Goal: Task Accomplishment & Management: Complete application form

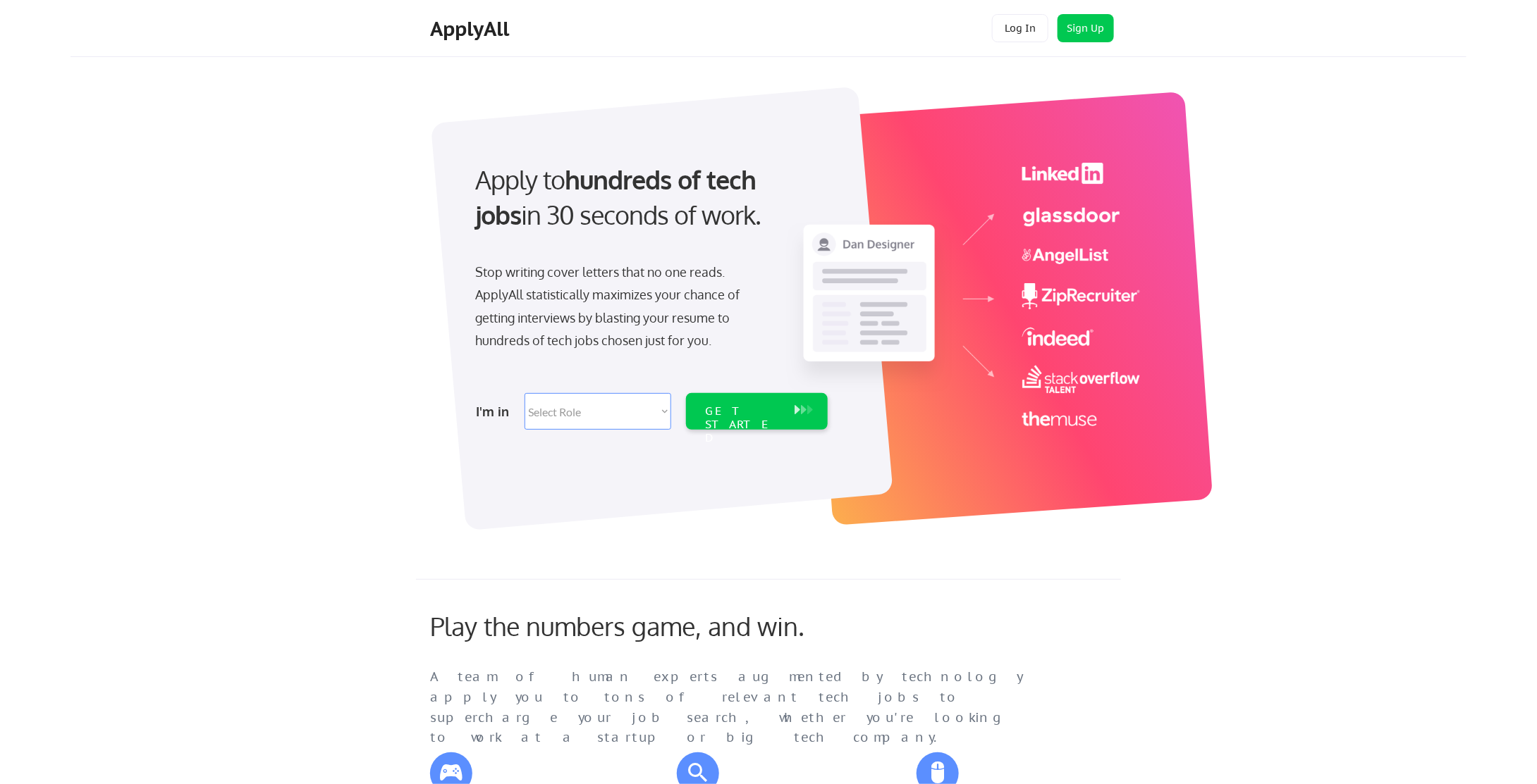
click at [623, 407] on select "Select Role Software Engineering Product Management Customer Success Sales UI/U…" at bounding box center [598, 412] width 147 height 36
select select ""hr_recruiting""
click at [525, 393] on select "Select Role Software Engineering Product Management Customer Success Sales UI/U…" at bounding box center [598, 412] width 147 height 36
select select ""hr_recruiting""
click at [753, 412] on div "GET STARTED" at bounding box center [743, 424] width 76 height 41
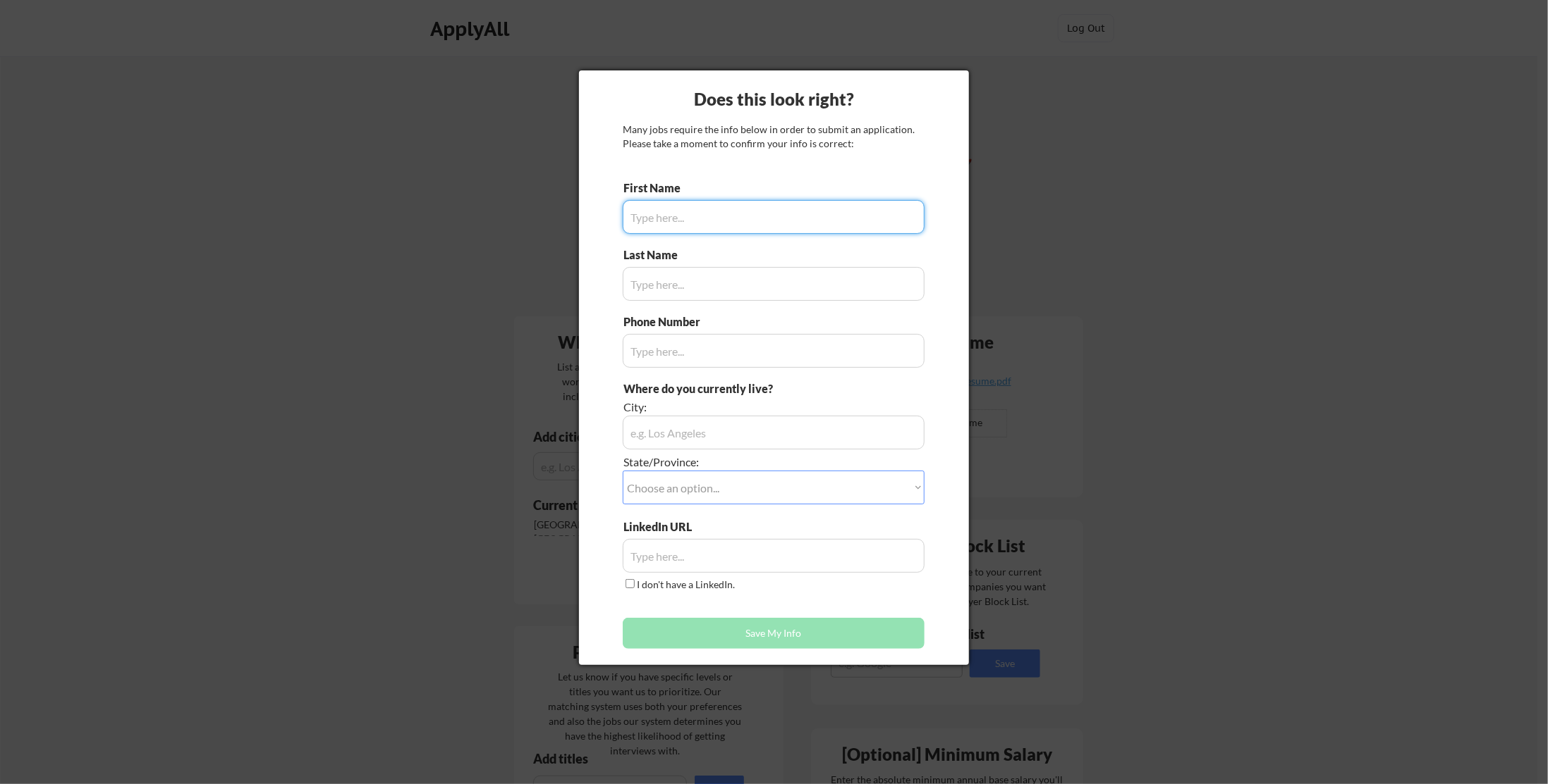
click at [770, 228] on input "input" at bounding box center [773, 217] width 302 height 34
click at [735, 227] on input "input" at bounding box center [773, 217] width 302 height 34
type input "[PERSON_NAME]"
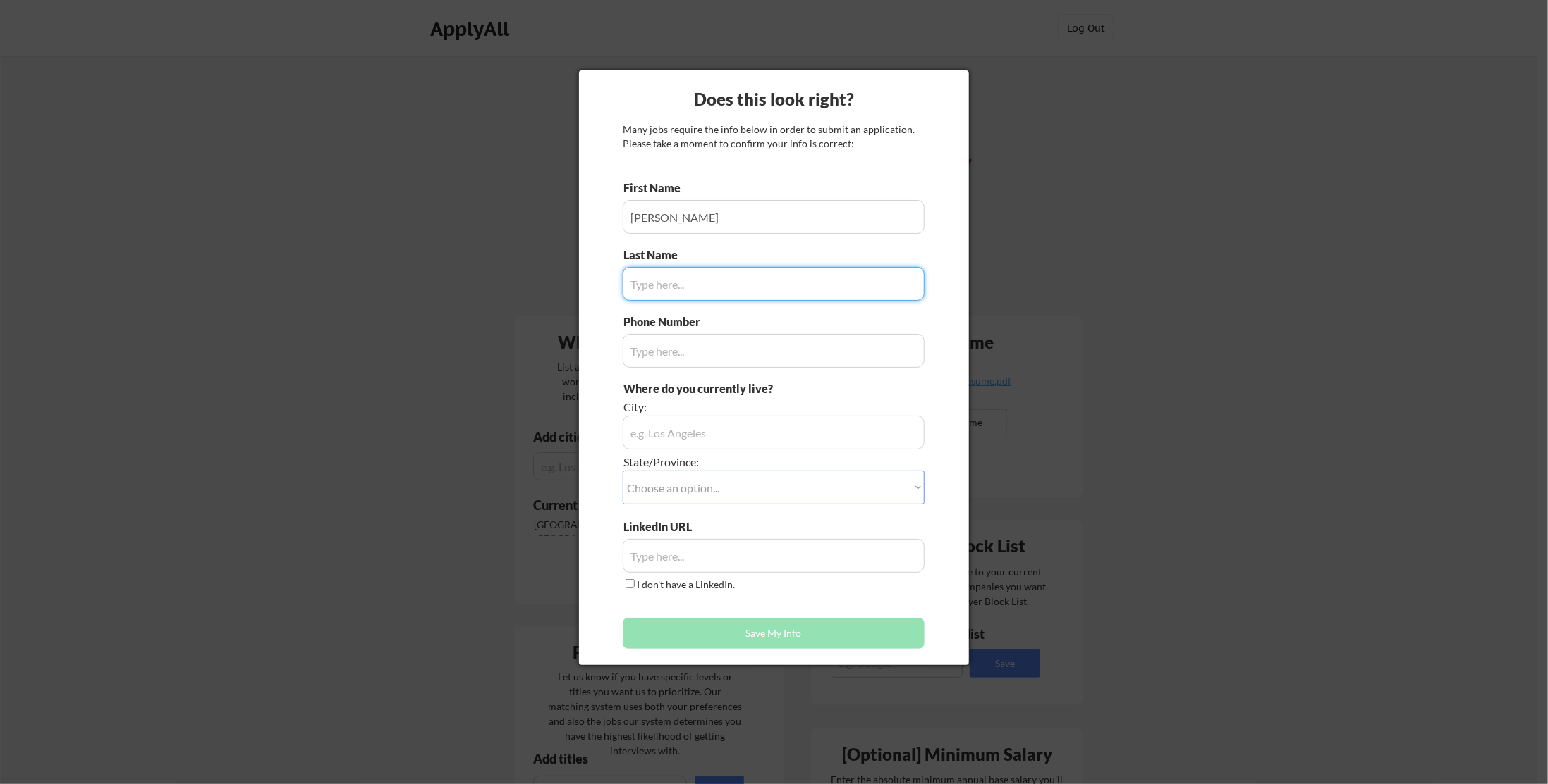
click at [734, 271] on input "input" at bounding box center [773, 283] width 302 height 34
type input "[PERSON_NAME]"
click at [678, 360] on input "input" at bounding box center [773, 351] width 302 height 34
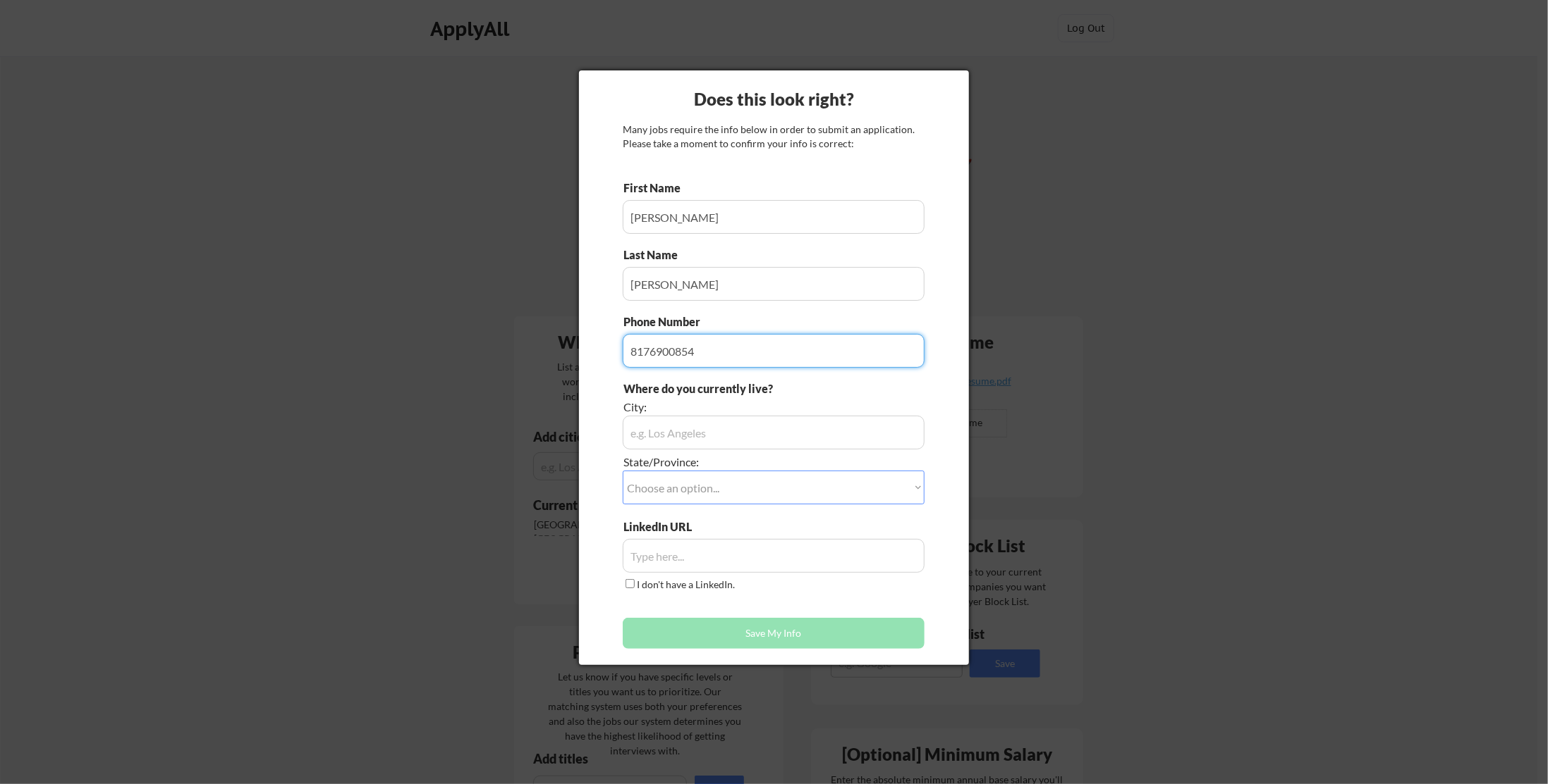
type input "8176900854"
click at [686, 428] on input "input" at bounding box center [773, 433] width 302 height 34
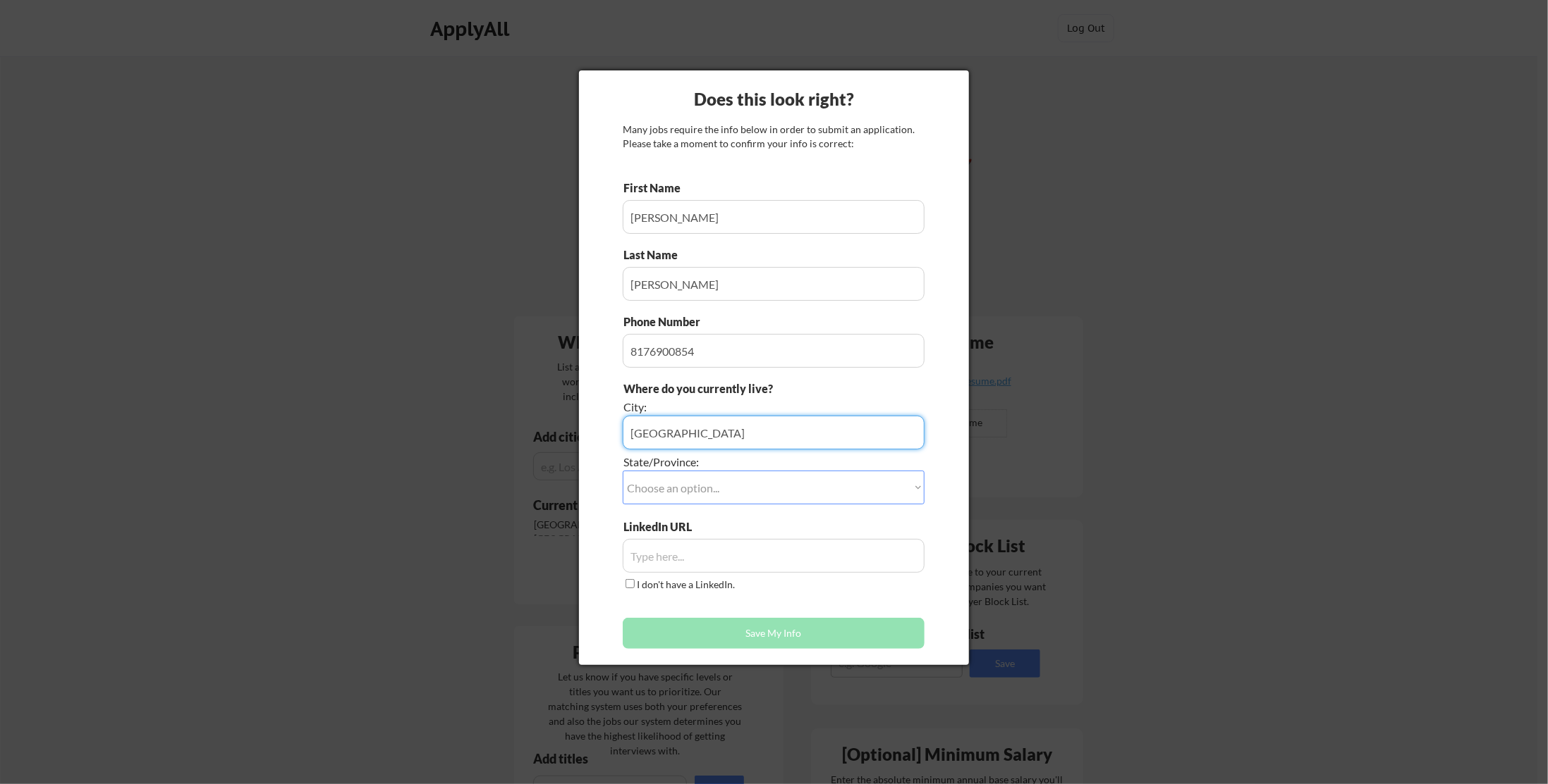
type input "[GEOGRAPHIC_DATA]"
click at [728, 492] on select "Choose an option... Other/Not Applicable [US_STATE] [US_STATE] [GEOGRAPHIC_DATA…" at bounding box center [773, 487] width 302 height 34
select select ""[US_STATE]""
click at [622, 471] on select "Choose an option... Other/Not Applicable [US_STATE] [US_STATE] [GEOGRAPHIC_DATA…" at bounding box center [773, 487] width 302 height 34
click at [679, 555] on input "input" at bounding box center [773, 555] width 302 height 34
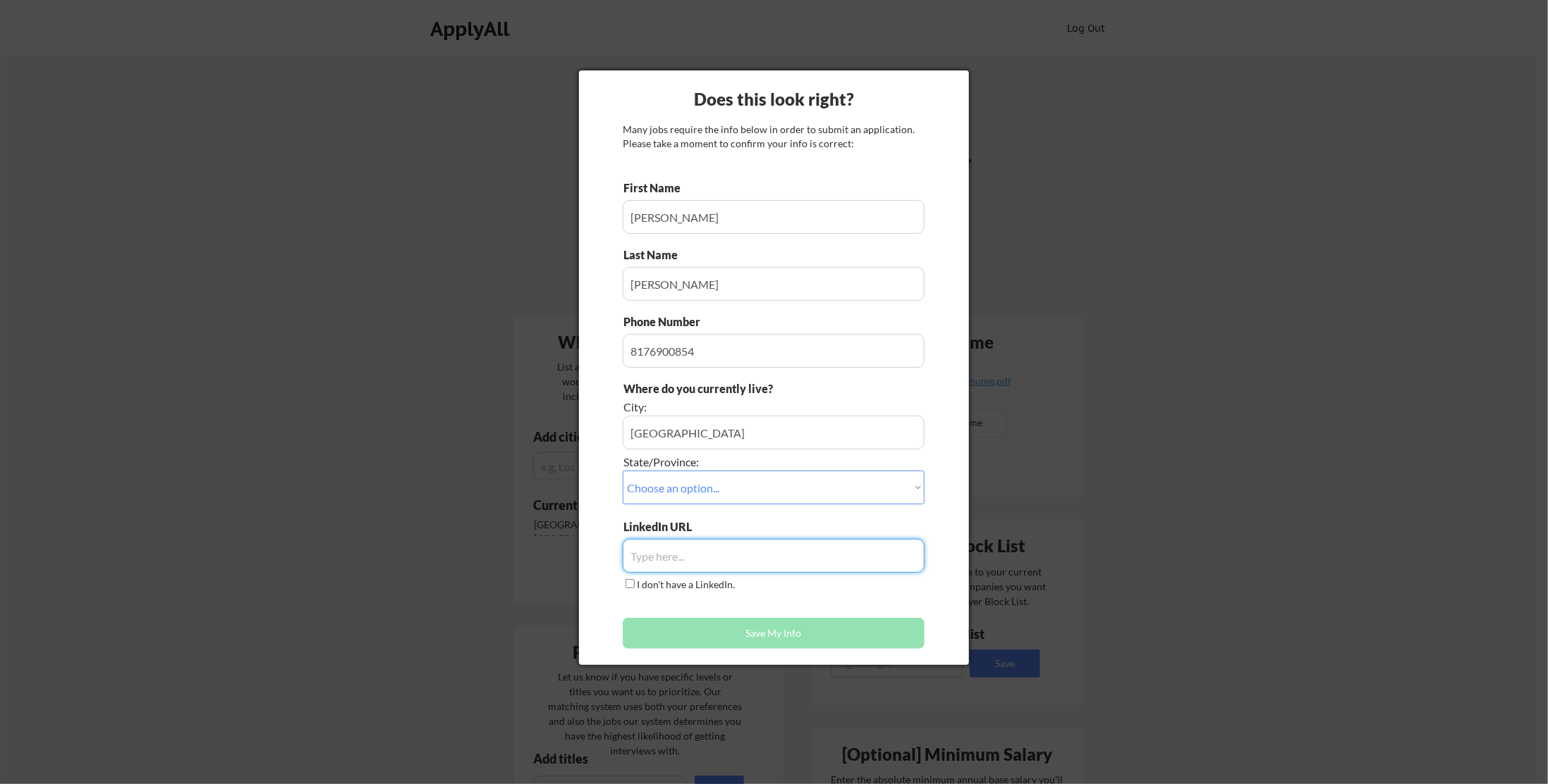
paste input "[URL][DOMAIN_NAME][PERSON_NAME]"
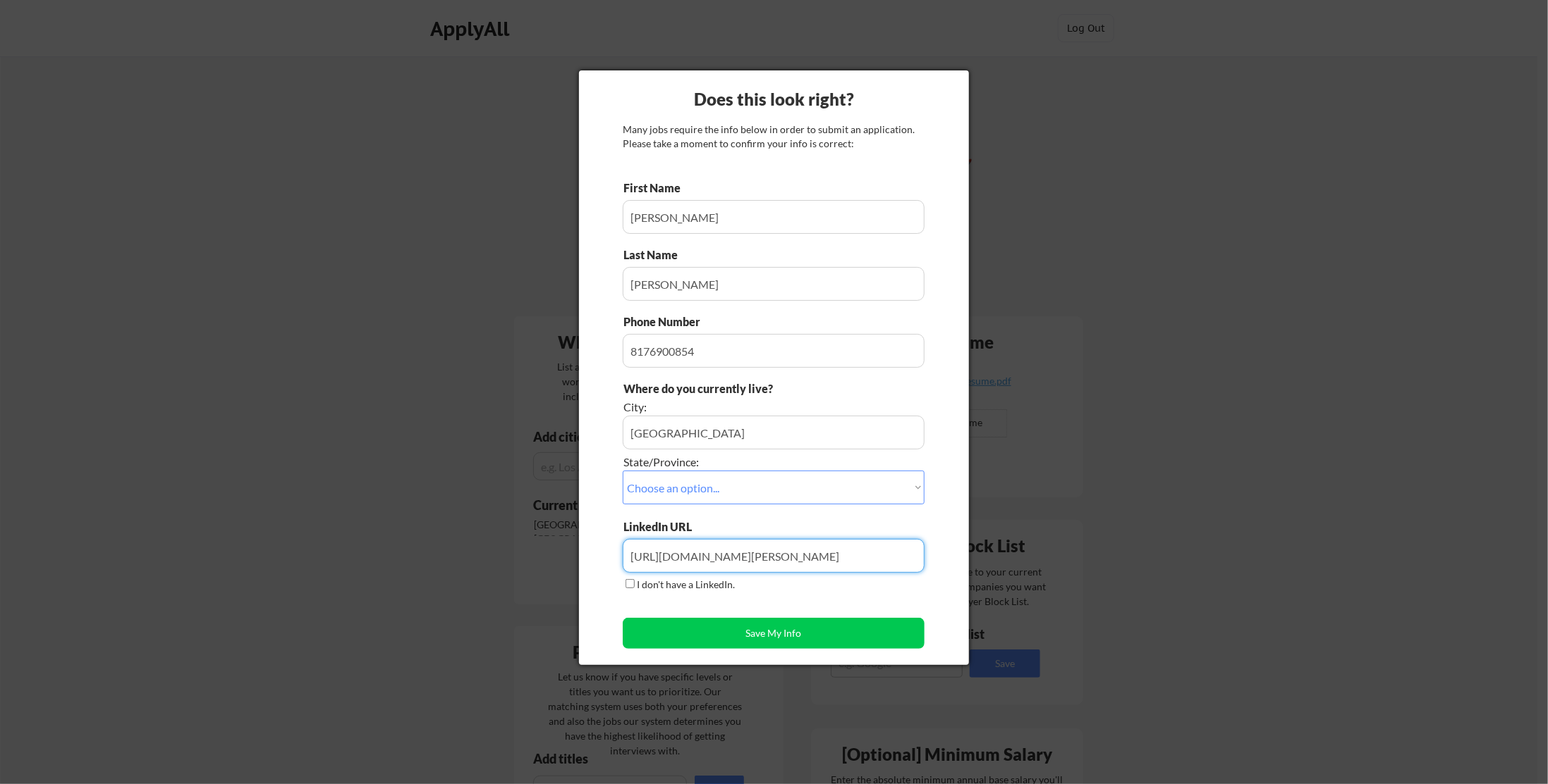
type input "[URL][DOMAIN_NAME][PERSON_NAME]"
click at [837, 620] on button "Save My Info" at bounding box center [773, 634] width 302 height 31
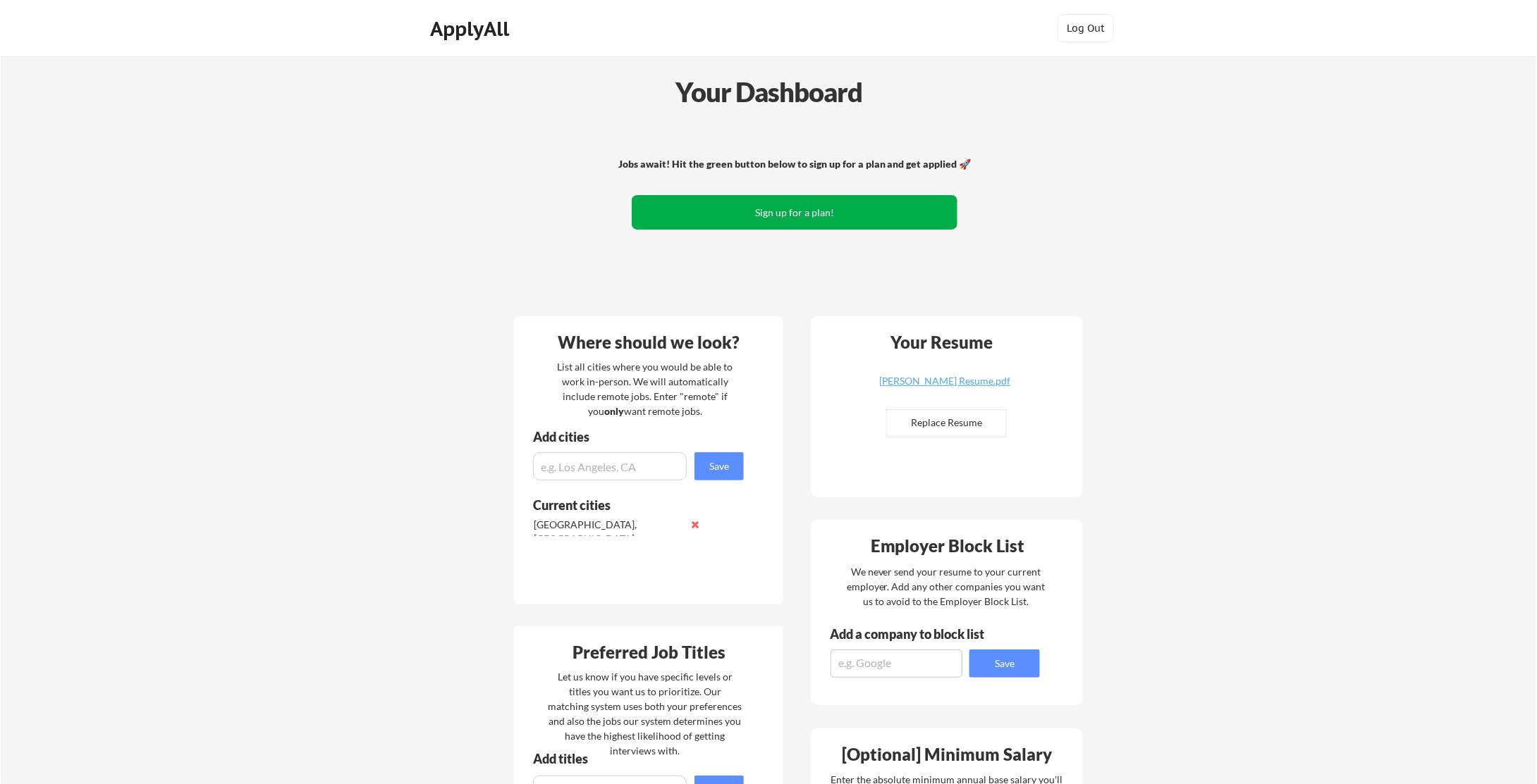
click at [778, 219] on button "Sign up for a plan!" at bounding box center [794, 212] width 326 height 35
